Goal: Information Seeking & Learning: Check status

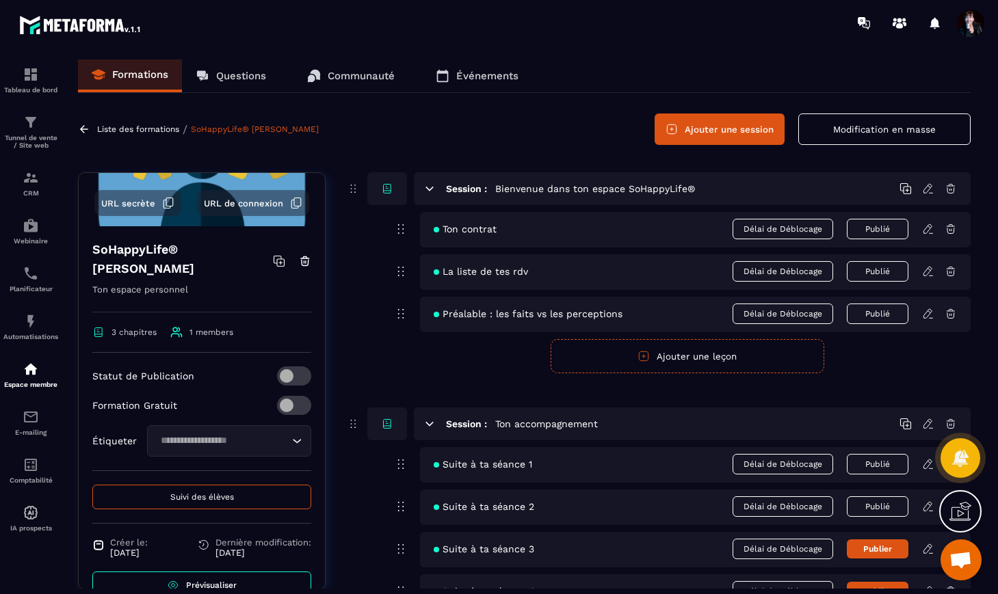
scroll to position [158, 0]
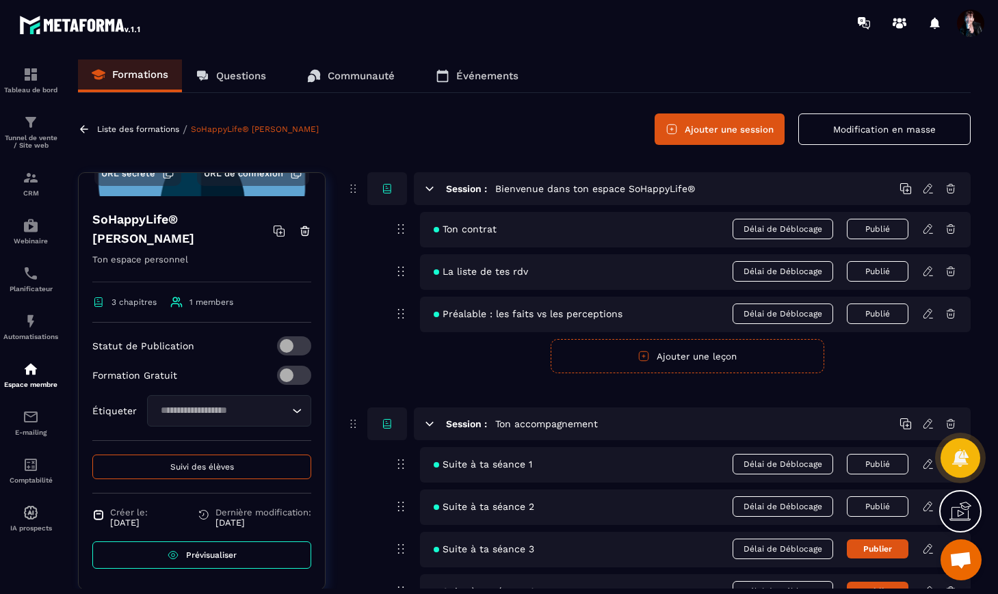
click at [243, 464] on button "Suivi des élèves" at bounding box center [201, 467] width 219 height 25
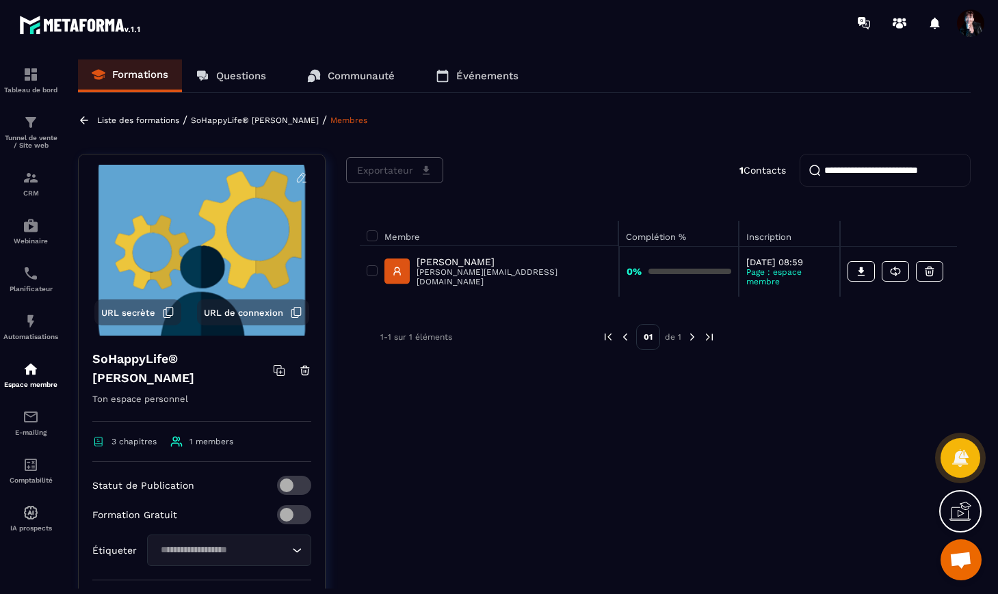
click at [468, 267] on p "[PERSON_NAME]" at bounding box center [514, 261] width 195 height 11
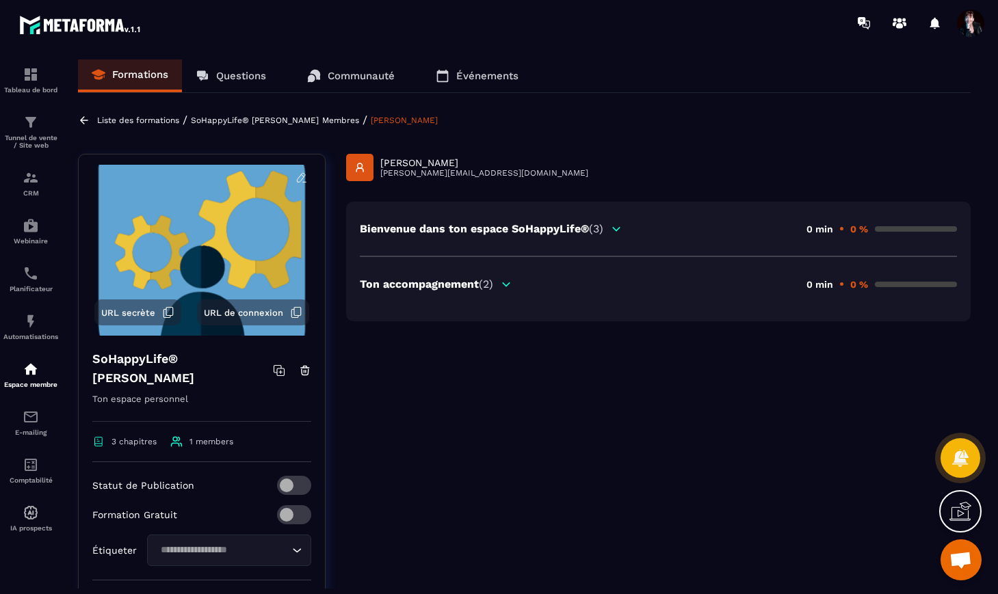
click at [508, 285] on icon at bounding box center [507, 283] width 8 height 3
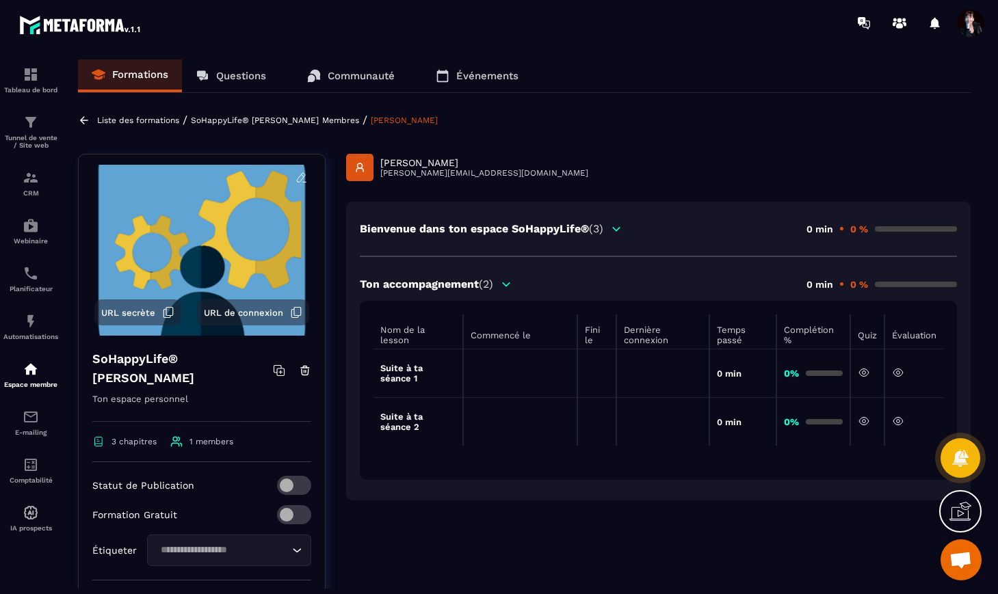
click at [864, 373] on icon at bounding box center [863, 372] width 3 height 3
click at [861, 421] on icon at bounding box center [864, 421] width 12 height 12
click at [317, 122] on p "SoHappyLife® [PERSON_NAME]" at bounding box center [255, 121] width 128 height 10
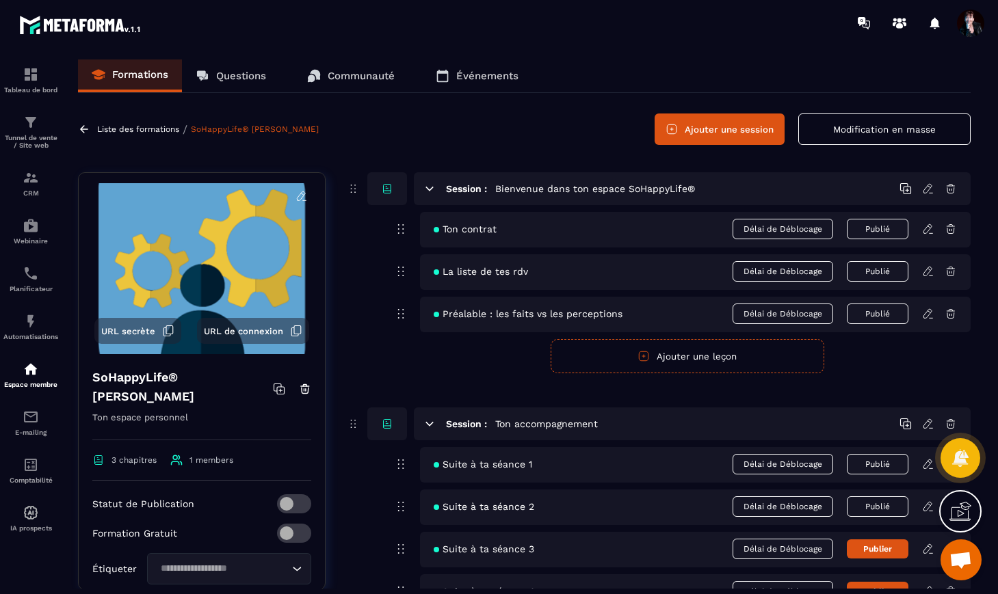
click at [157, 131] on p "Liste des formations" at bounding box center [138, 129] width 82 height 10
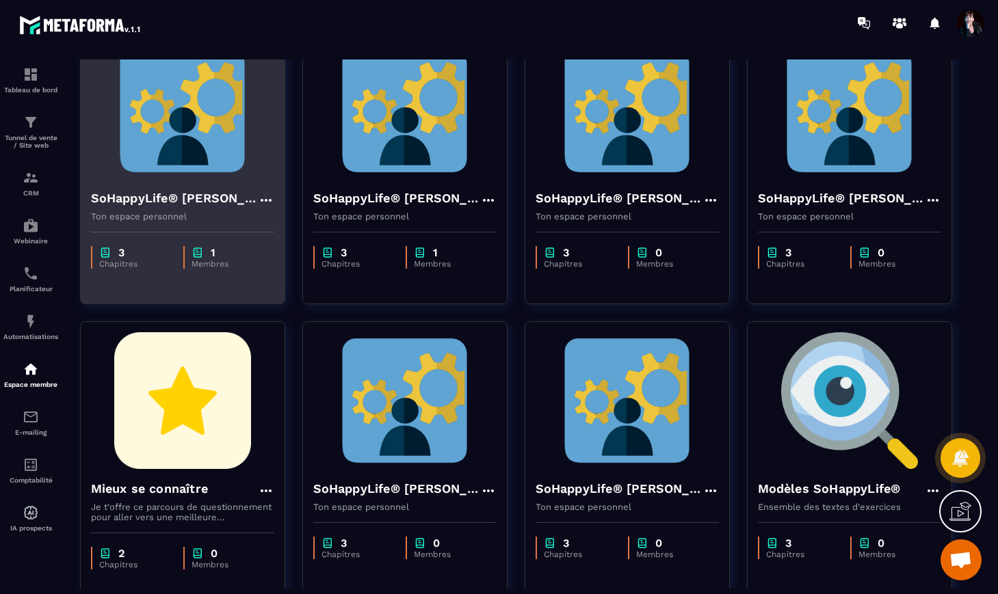
scroll to position [298, 0]
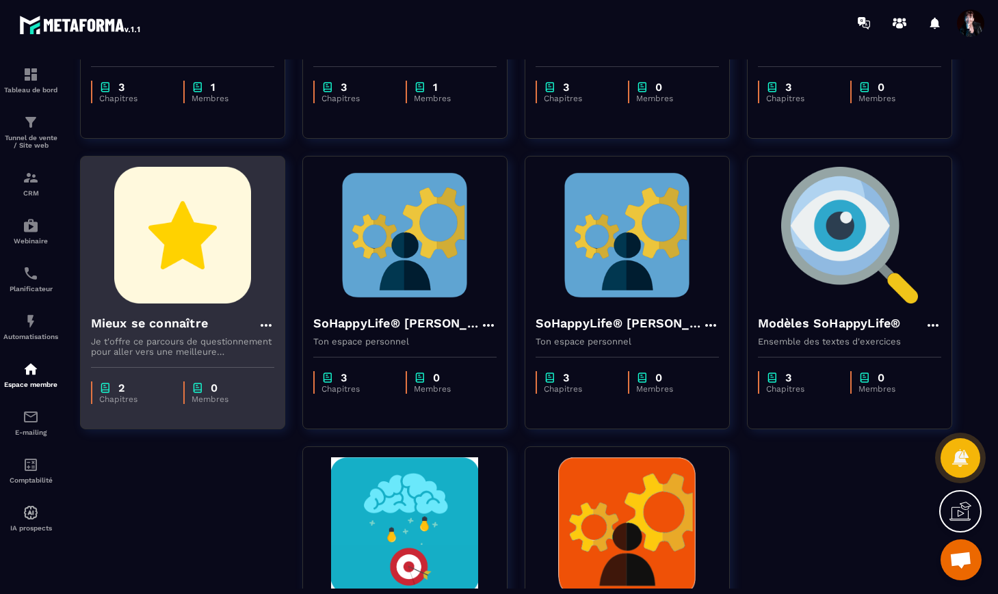
click at [201, 300] on img at bounding box center [182, 235] width 183 height 137
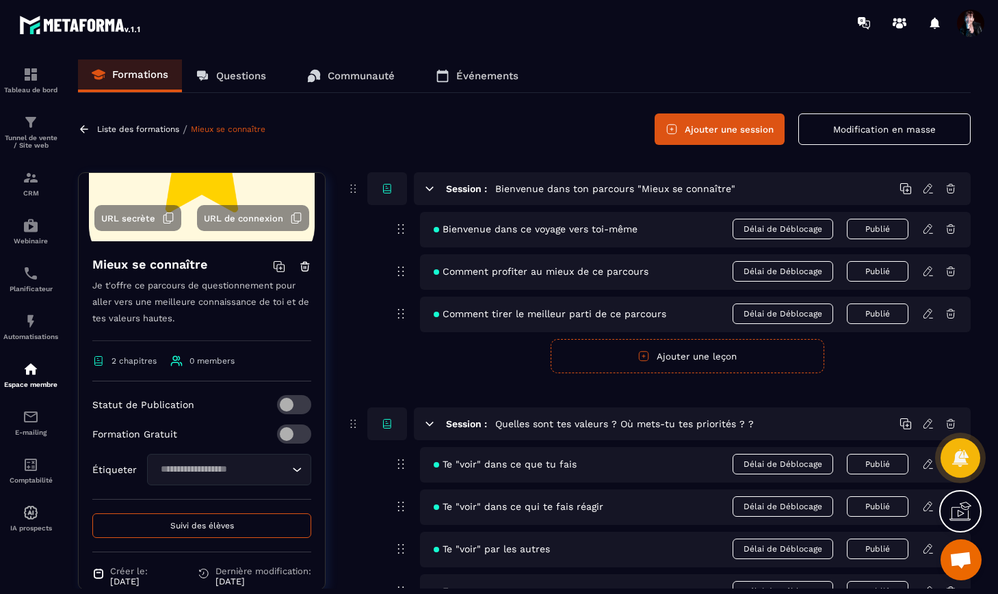
scroll to position [172, 0]
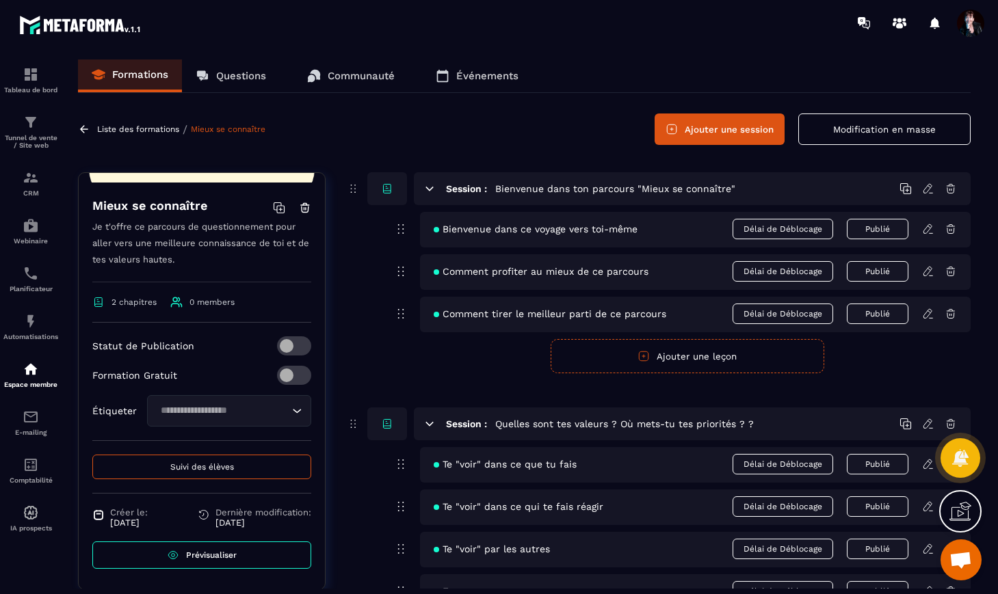
click at [204, 468] on span "Suivi des élèves" at bounding box center [202, 467] width 64 height 10
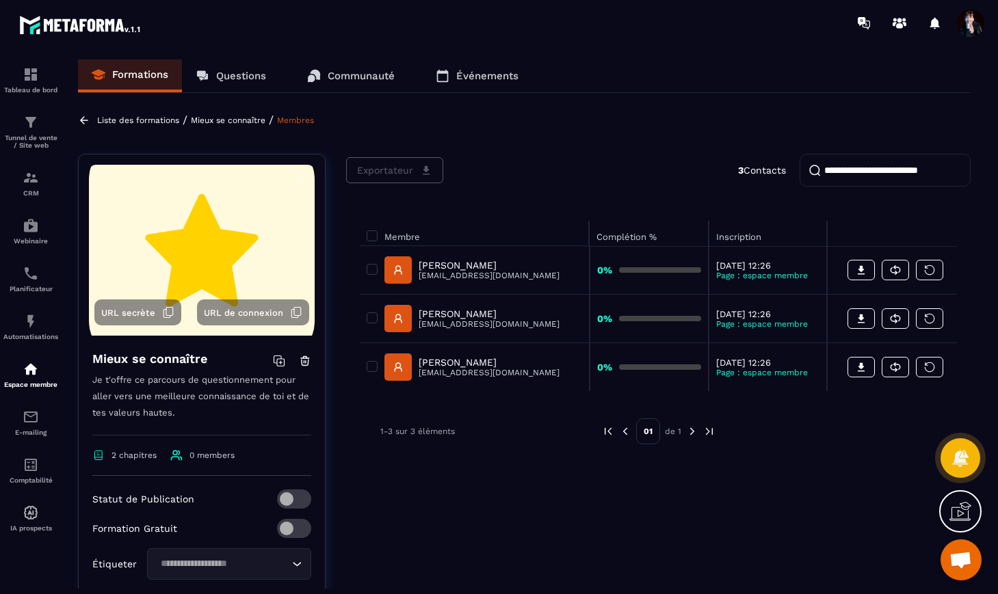
click at [441, 361] on p "[PERSON_NAME]" at bounding box center [489, 362] width 141 height 11
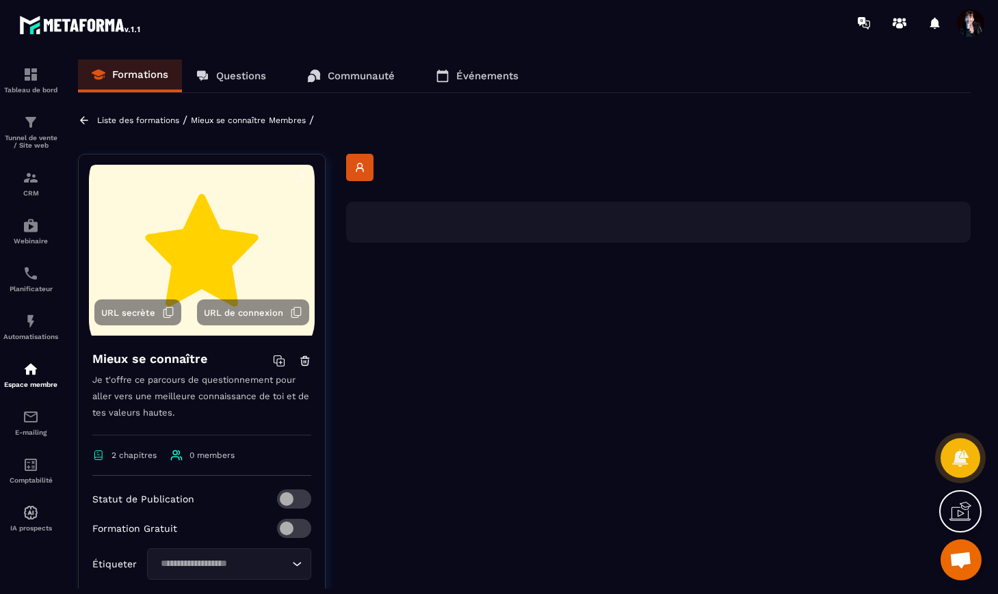
click at [358, 166] on rect at bounding box center [359, 167] width 27 height 27
click at [227, 120] on p "Mieux se connaître" at bounding box center [228, 121] width 75 height 10
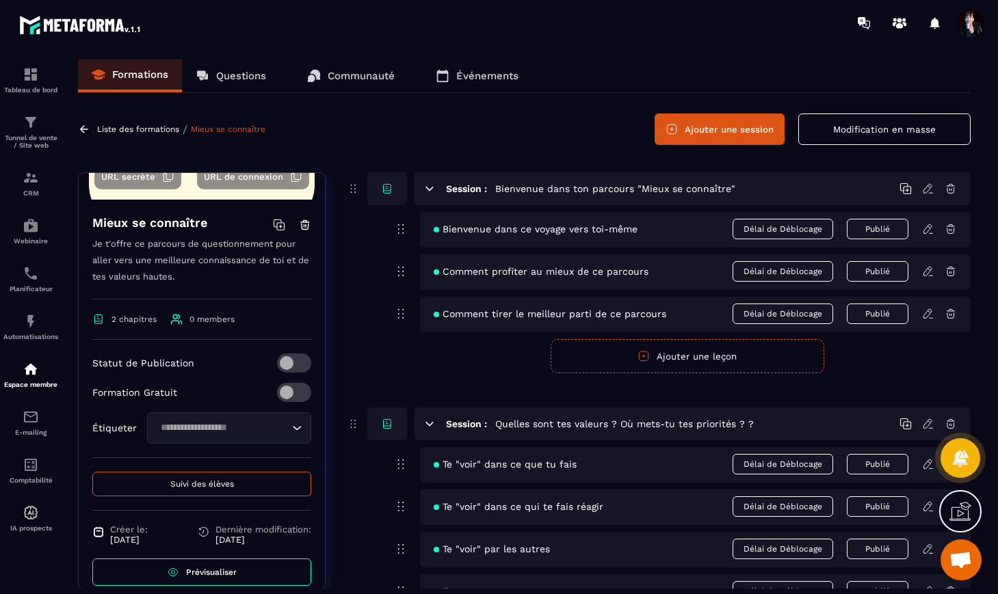
scroll to position [172, 0]
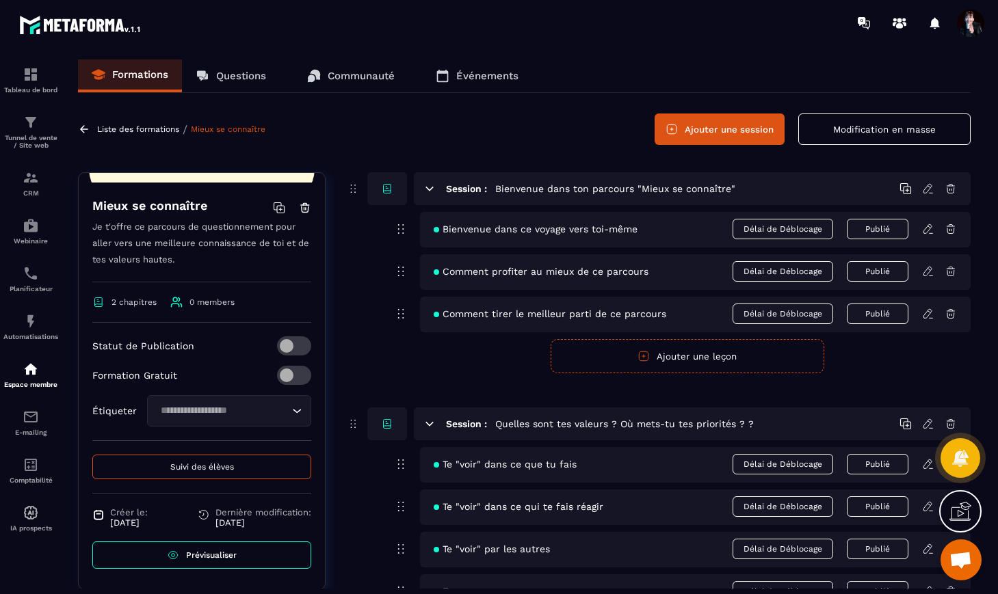
click at [189, 469] on span "Suivi des élèves" at bounding box center [202, 467] width 64 height 10
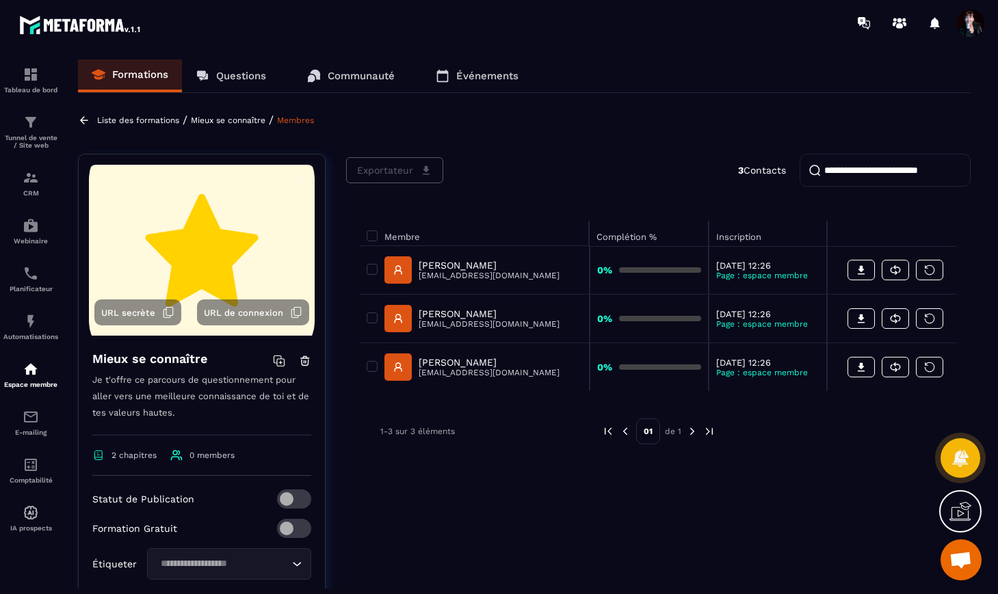
click at [458, 362] on p "[PERSON_NAME]" at bounding box center [489, 362] width 141 height 11
